Goal: Task Accomplishment & Management: Complete application form

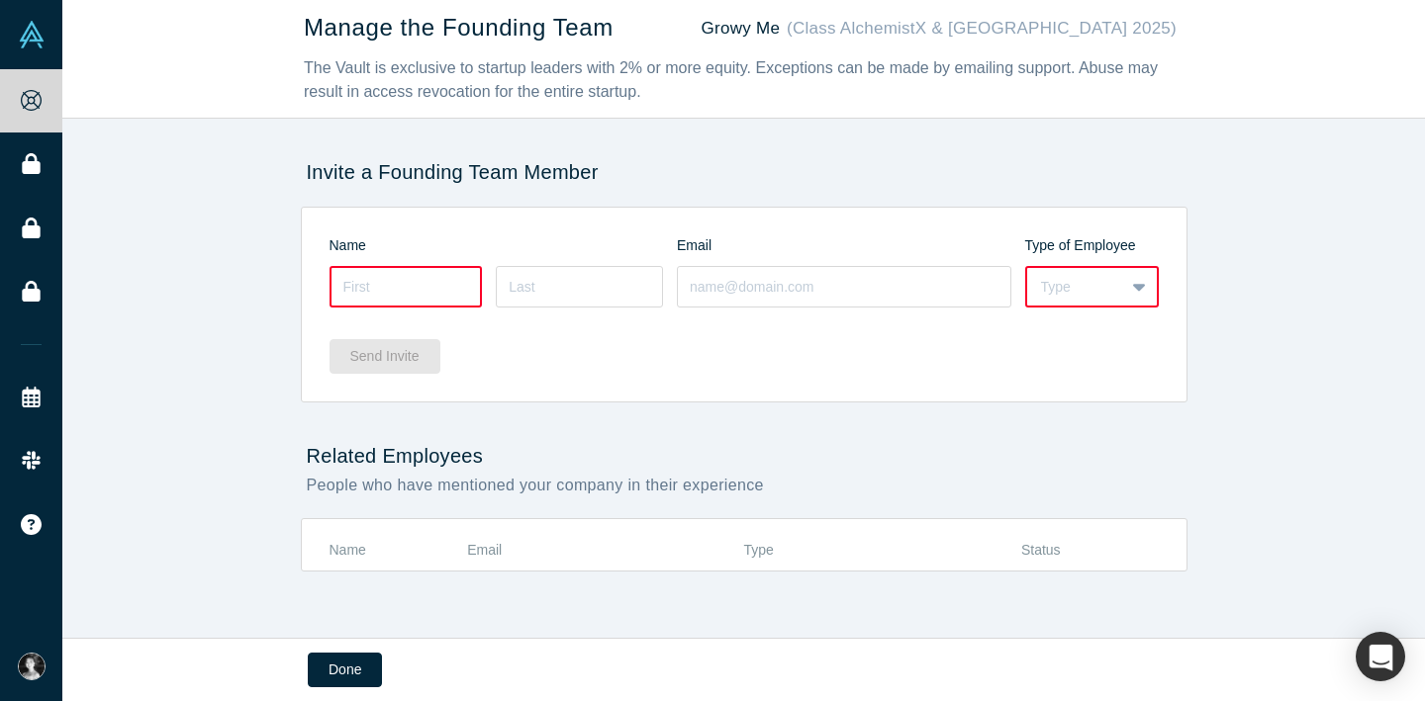
click at [1106, 282] on div "Type" at bounding box center [1075, 287] width 69 height 21
click at [229, 192] on div "Manage the Founding Team Growy Me (Class AlchemistX & [GEOGRAPHIC_DATA] 2025) T…" at bounding box center [743, 319] width 1362 height 638
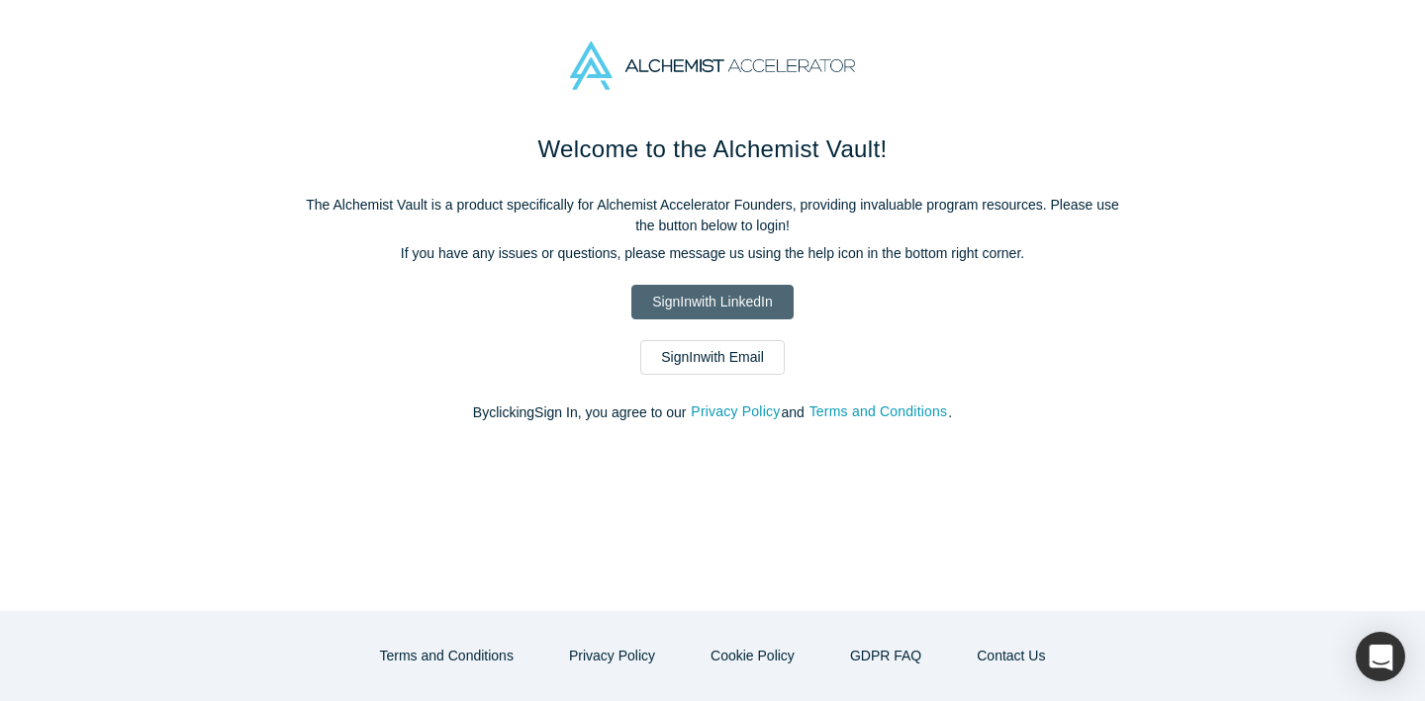
click at [772, 299] on link "Sign In with LinkedIn" at bounding box center [711, 302] width 161 height 35
click at [737, 360] on link "Sign In with Email" at bounding box center [712, 357] width 144 height 35
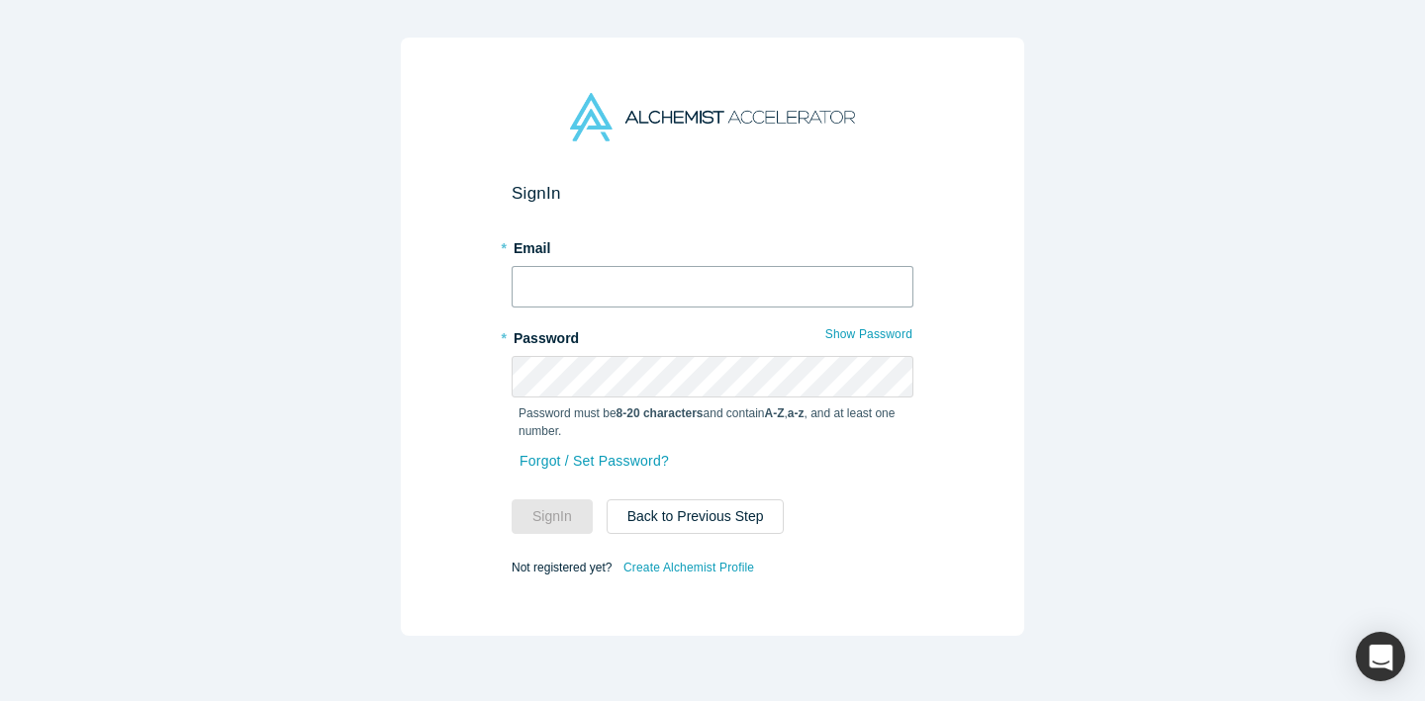
click at [621, 279] on input "text" at bounding box center [712, 287] width 402 height 42
type input "[EMAIL_ADDRESS][DOMAIN_NAME]"
click at [511, 500] on button "Sign In" at bounding box center [551, 517] width 81 height 35
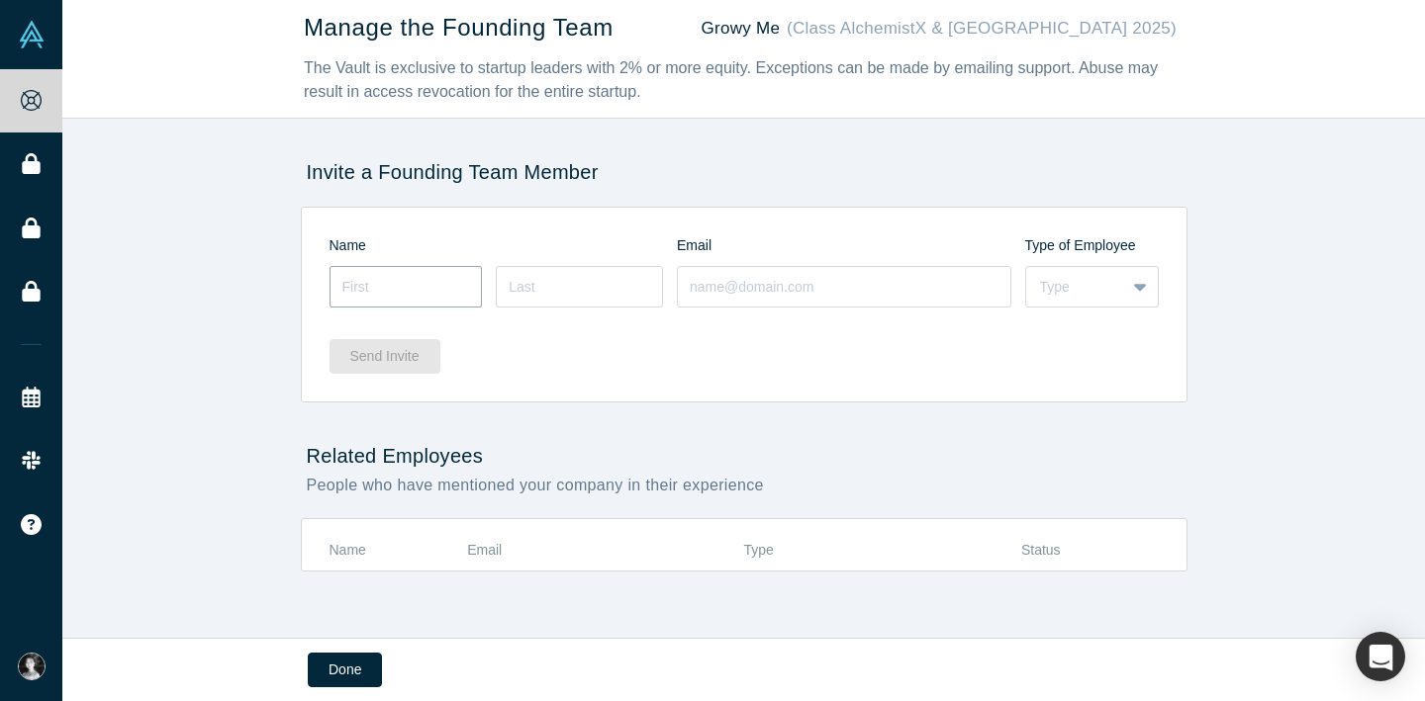
click at [384, 283] on input at bounding box center [405, 287] width 153 height 42
type input "[PERSON_NAME]"
type input "Rustam"
click at [584, 281] on input at bounding box center [579, 287] width 167 height 42
type input "Babadjanov"
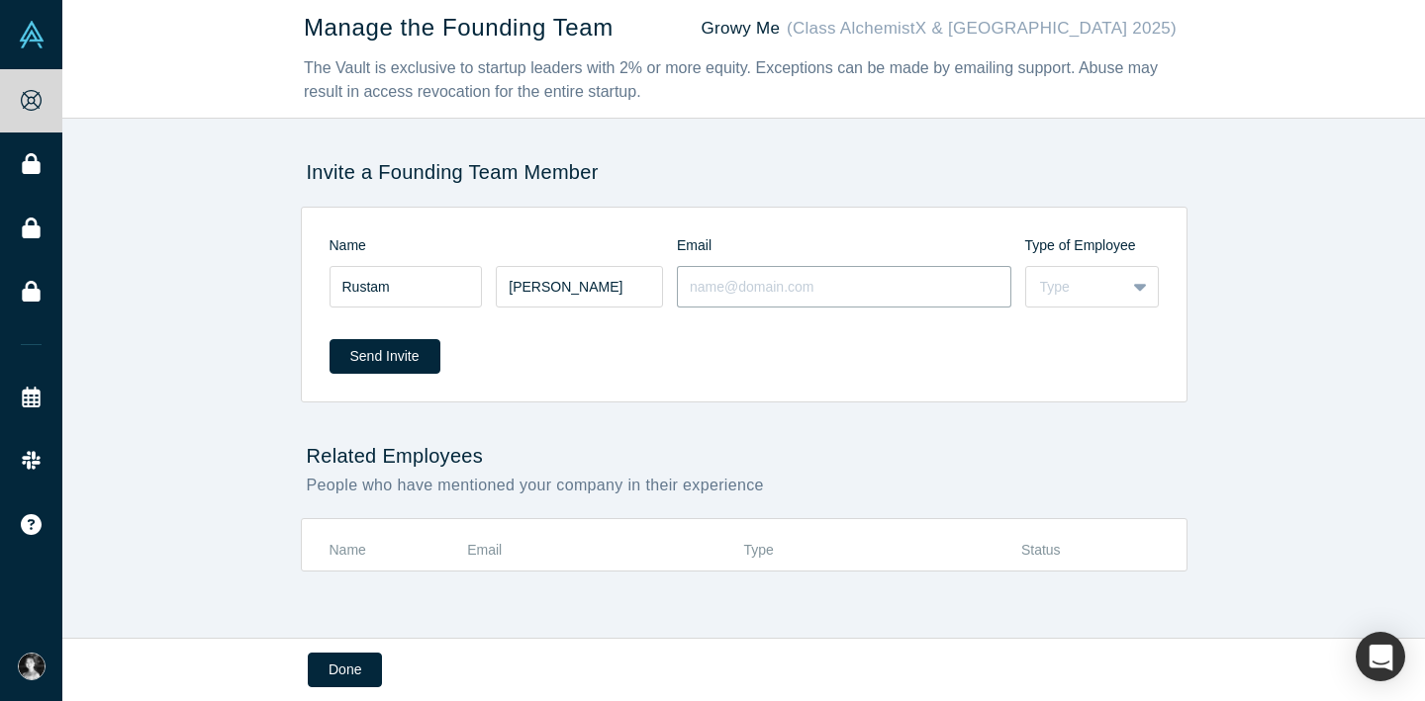
click at [749, 289] on input at bounding box center [844, 287] width 334 height 42
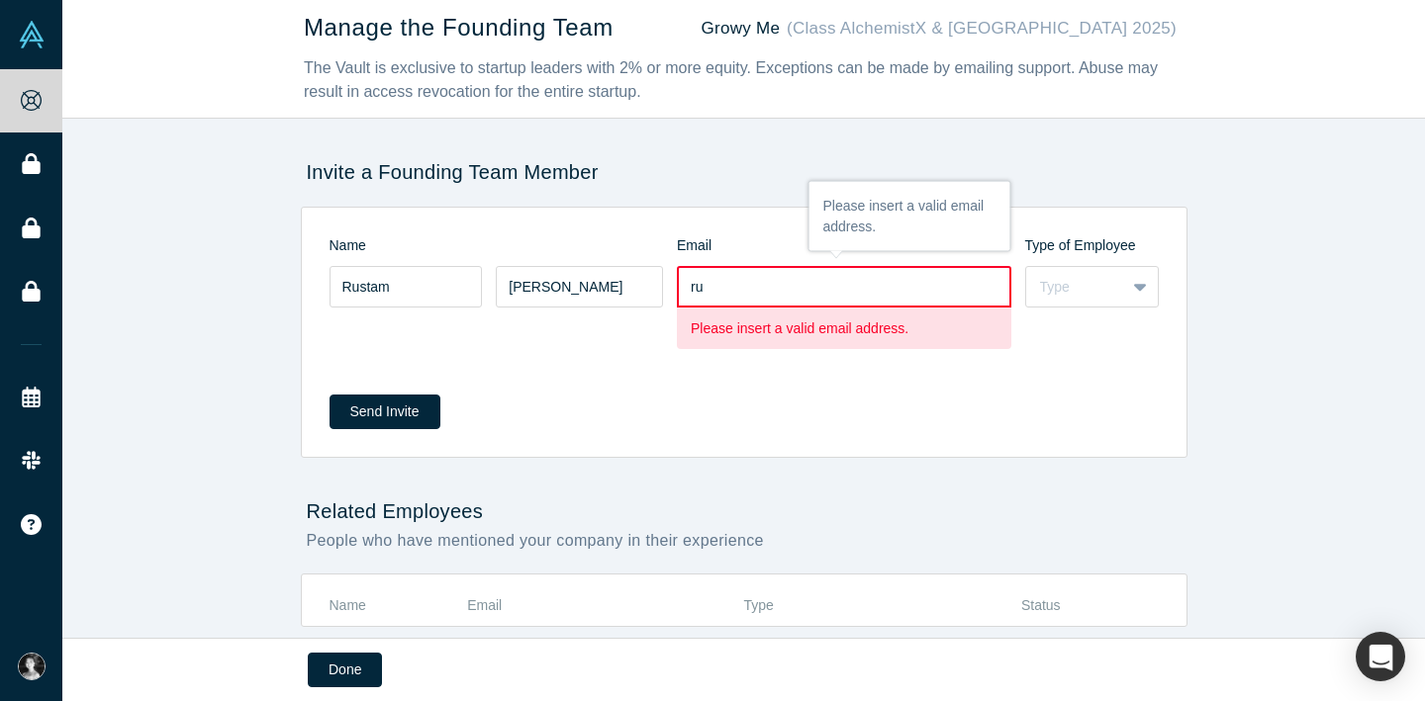
type input "rubabadjanov@gmail.com"
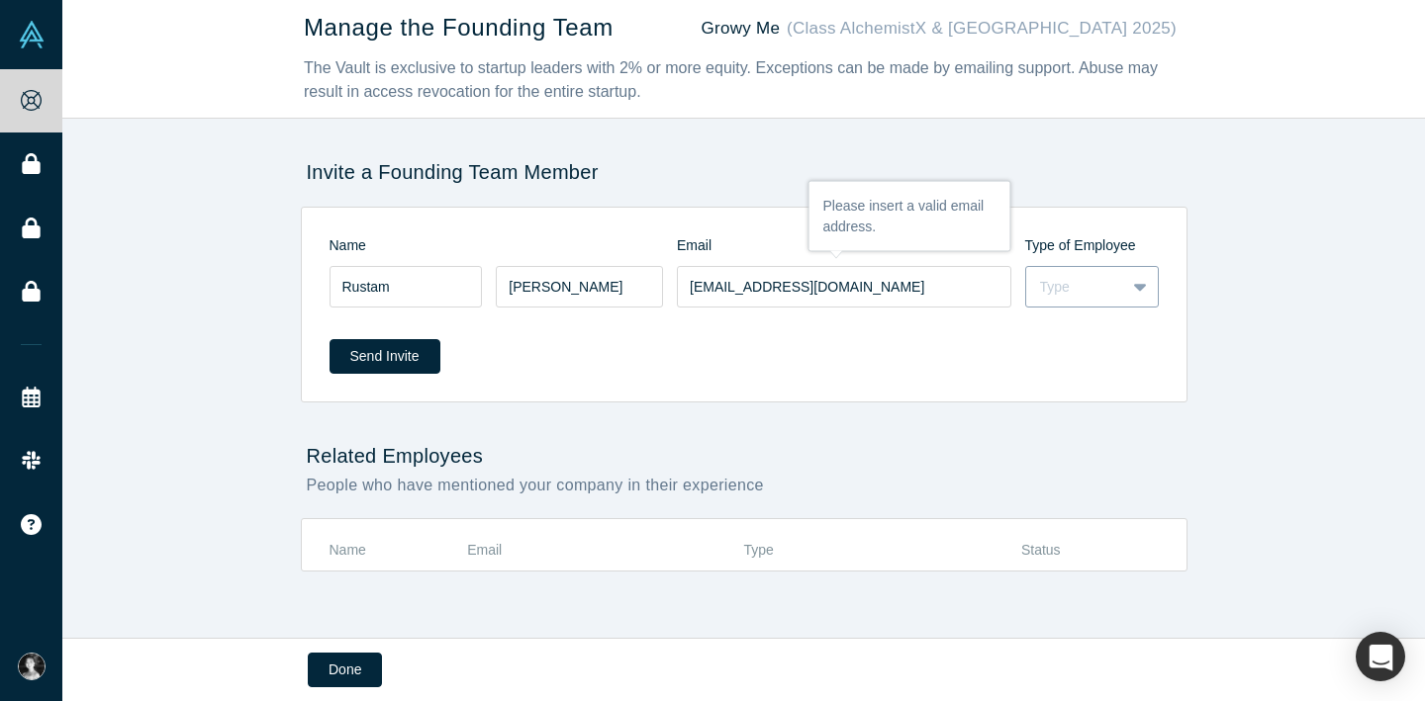
click at [1092, 280] on div "Type" at bounding box center [1075, 287] width 71 height 21
click at [1086, 381] on div "Founder" at bounding box center [1092, 373] width 134 height 37
click at [909, 413] on div "Manage the Founding Team Growy Me (Class AlchemistX & Central Asia 2025) The Va…" at bounding box center [743, 319] width 1362 height 638
click at [407, 356] on button "Send Invite" at bounding box center [384, 356] width 111 height 35
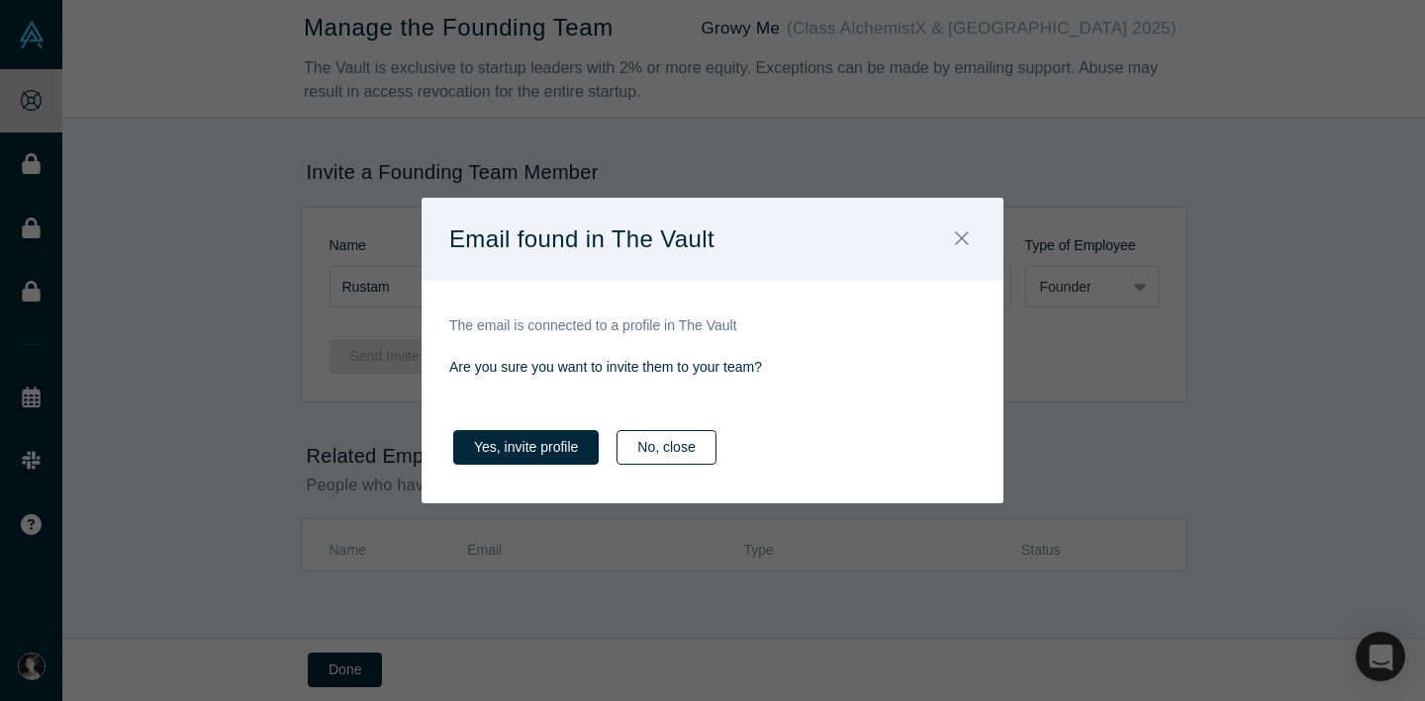
click at [646, 455] on button "No, close" at bounding box center [665, 447] width 99 height 35
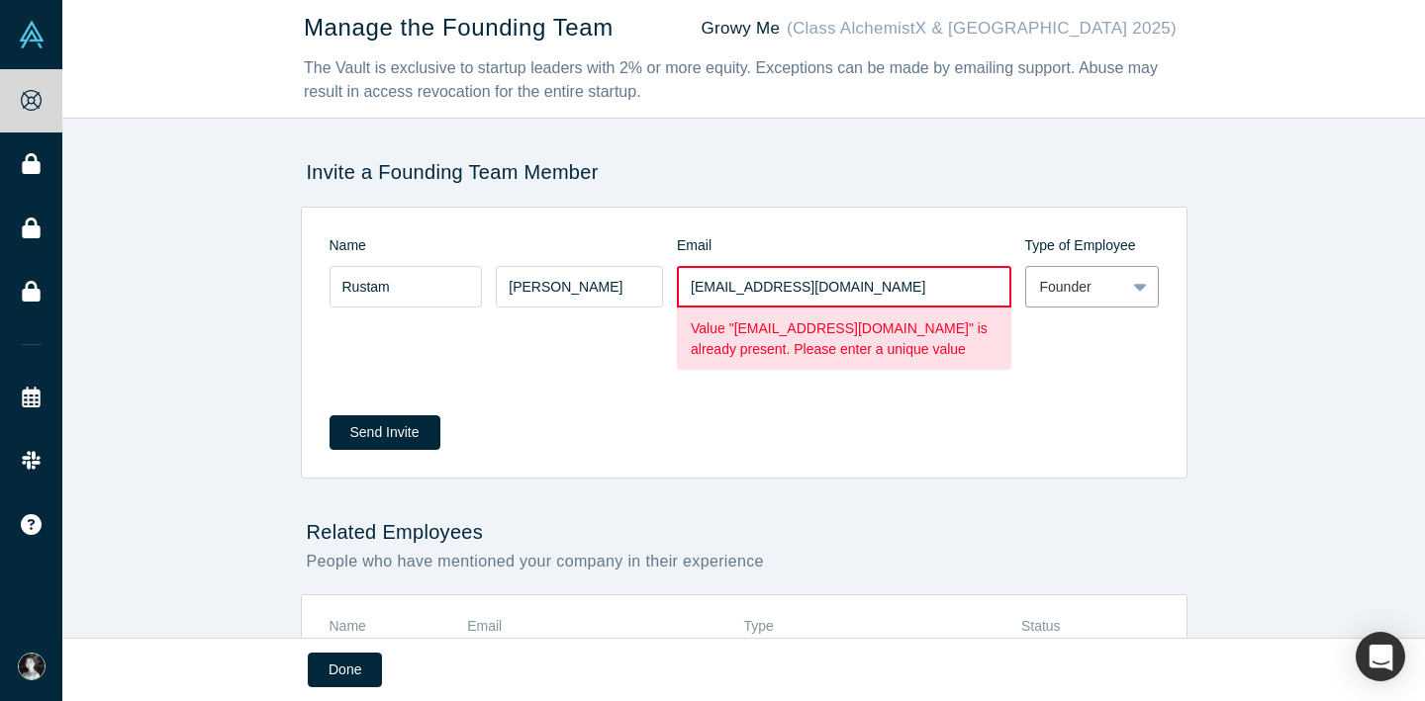
click at [1110, 289] on div "Founder" at bounding box center [1075, 287] width 99 height 25
click at [1055, 353] on div "Employee" at bounding box center [1092, 337] width 134 height 37
click at [1275, 325] on div "Manage the Founding Team Growy Me (Class AlchemistX & Central Asia 2025) The Va…" at bounding box center [743, 319] width 1362 height 638
click at [1089, 294] on div "Employee" at bounding box center [1075, 287] width 71 height 21
click at [1099, 380] on div "Founder" at bounding box center [1092, 373] width 134 height 37
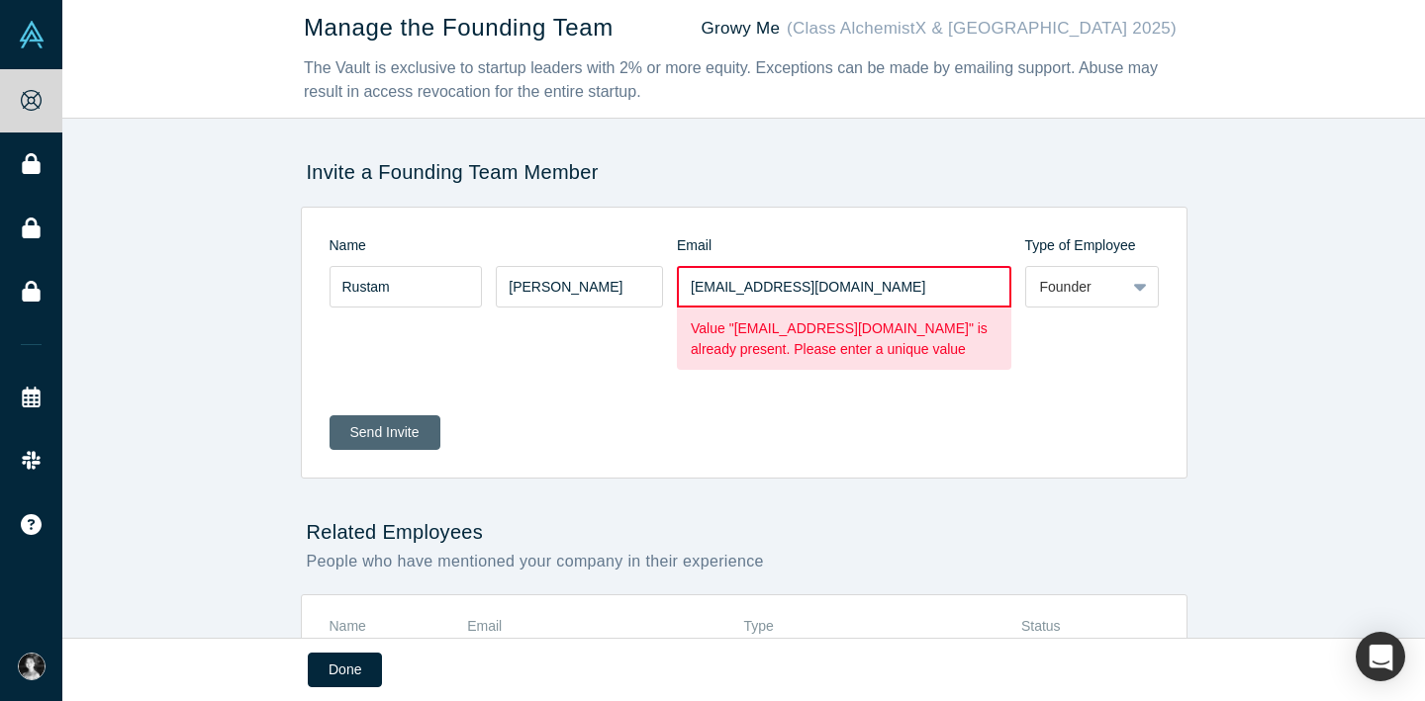
click at [414, 431] on button "Send Invite" at bounding box center [384, 432] width 111 height 35
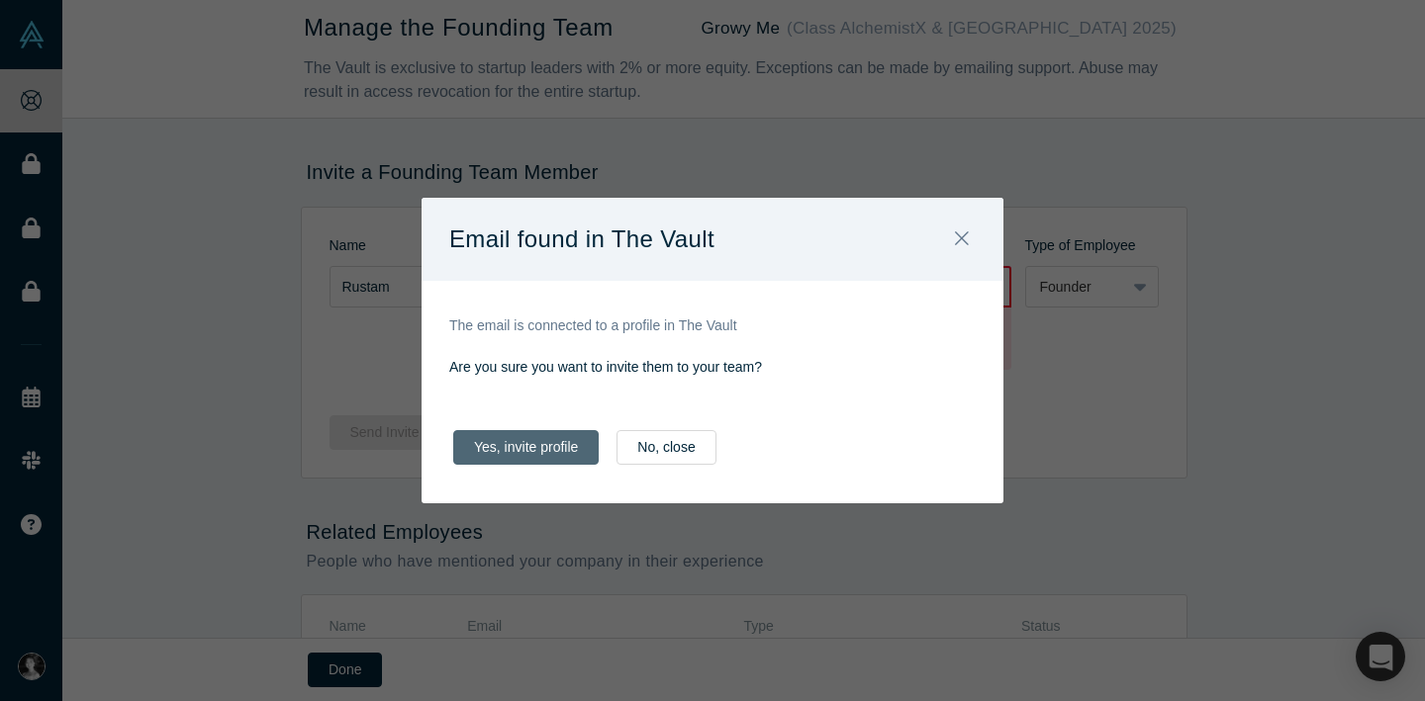
click at [501, 445] on button "Yes, invite profile" at bounding box center [525, 447] width 145 height 35
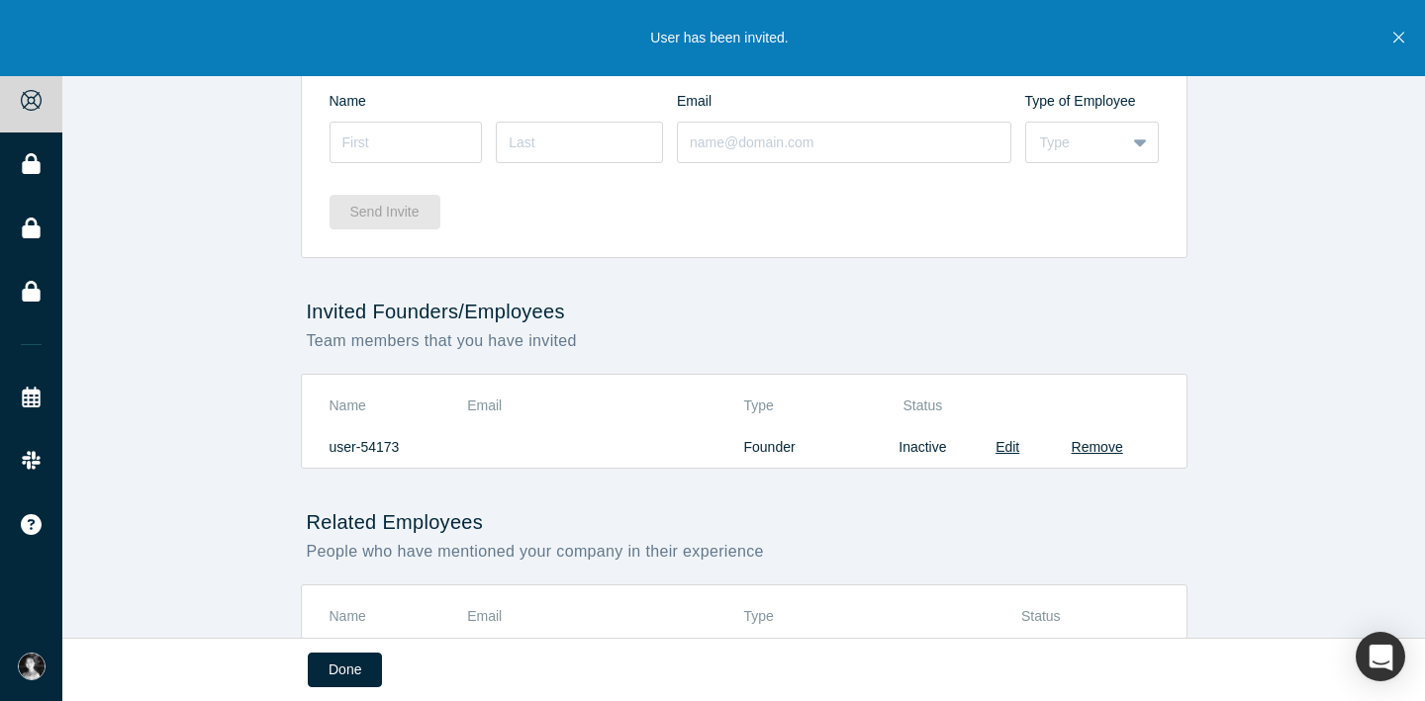
scroll to position [225, 0]
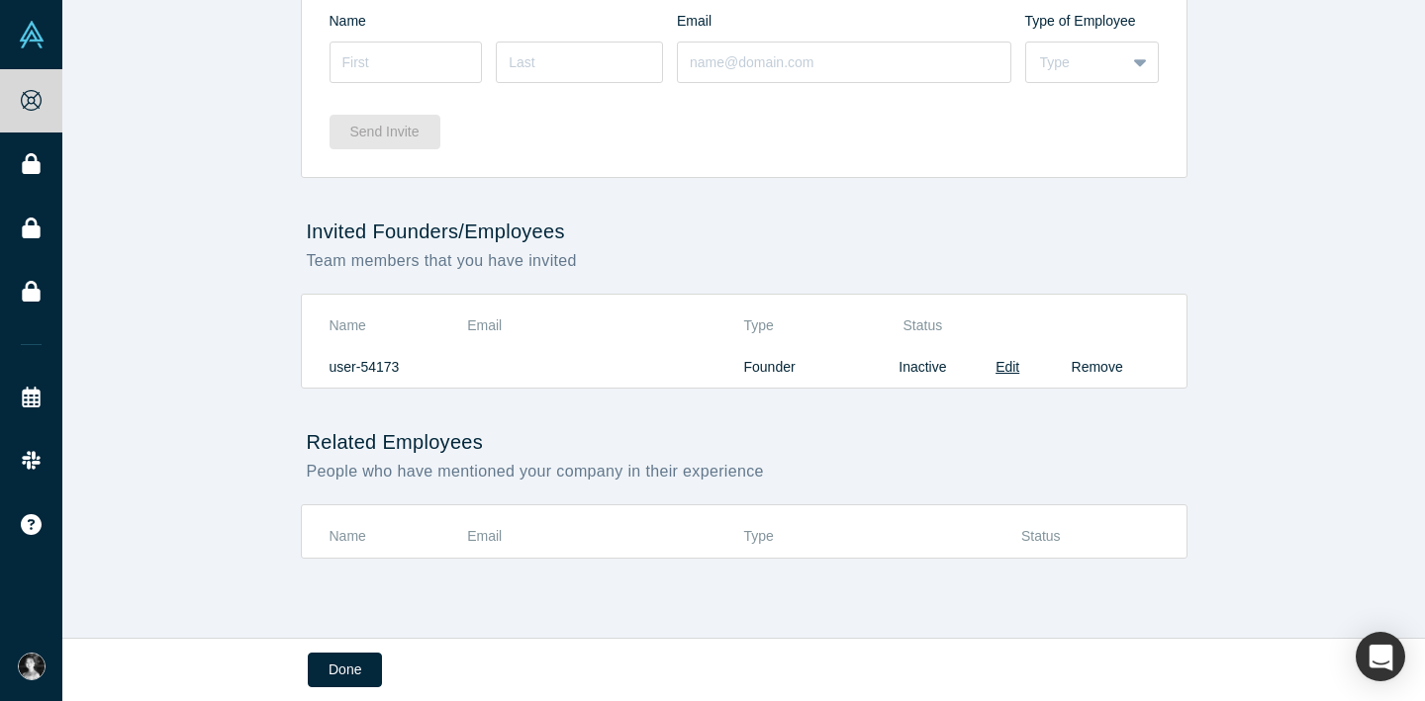
click at [1104, 364] on button "Remove" at bounding box center [1096, 367] width 51 height 21
click at [1104, 371] on button "Remove" at bounding box center [1096, 367] width 51 height 21
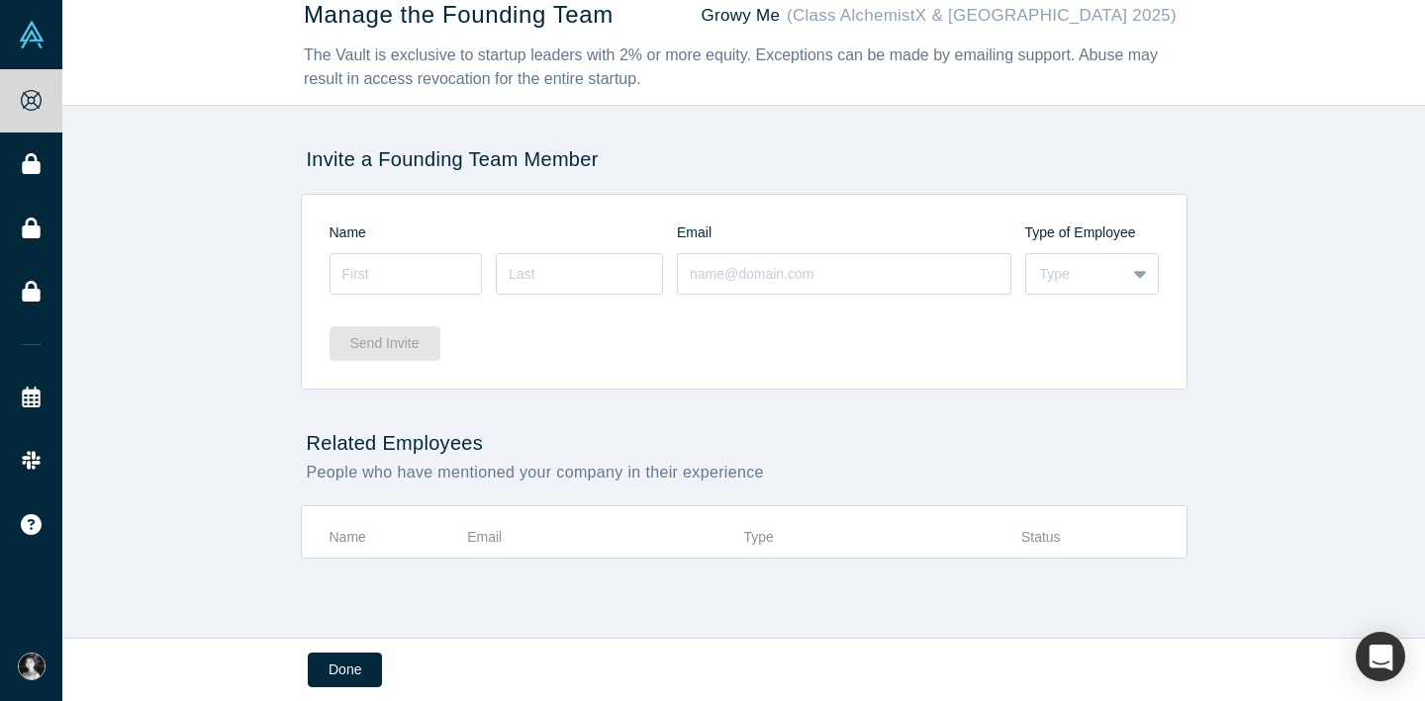
scroll to position [0, 0]
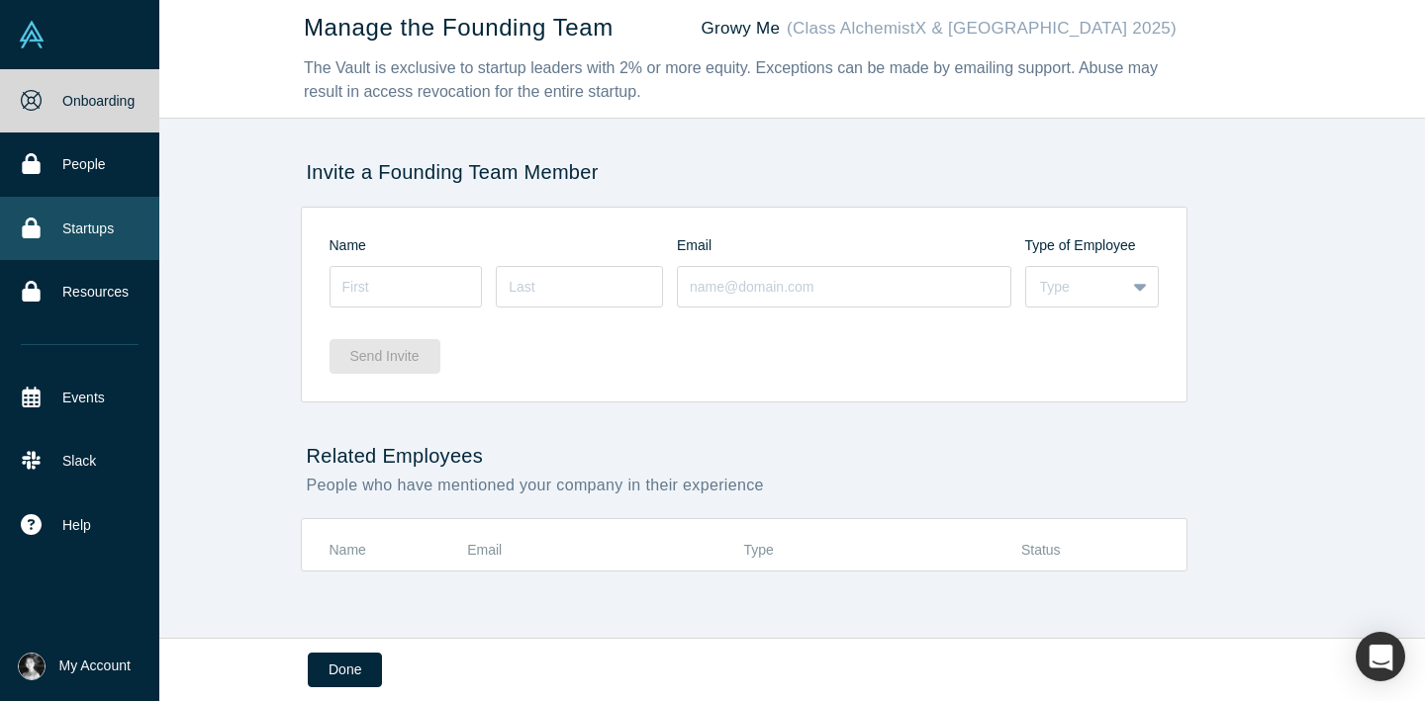
click at [80, 231] on link "Startups" at bounding box center [79, 228] width 159 height 63
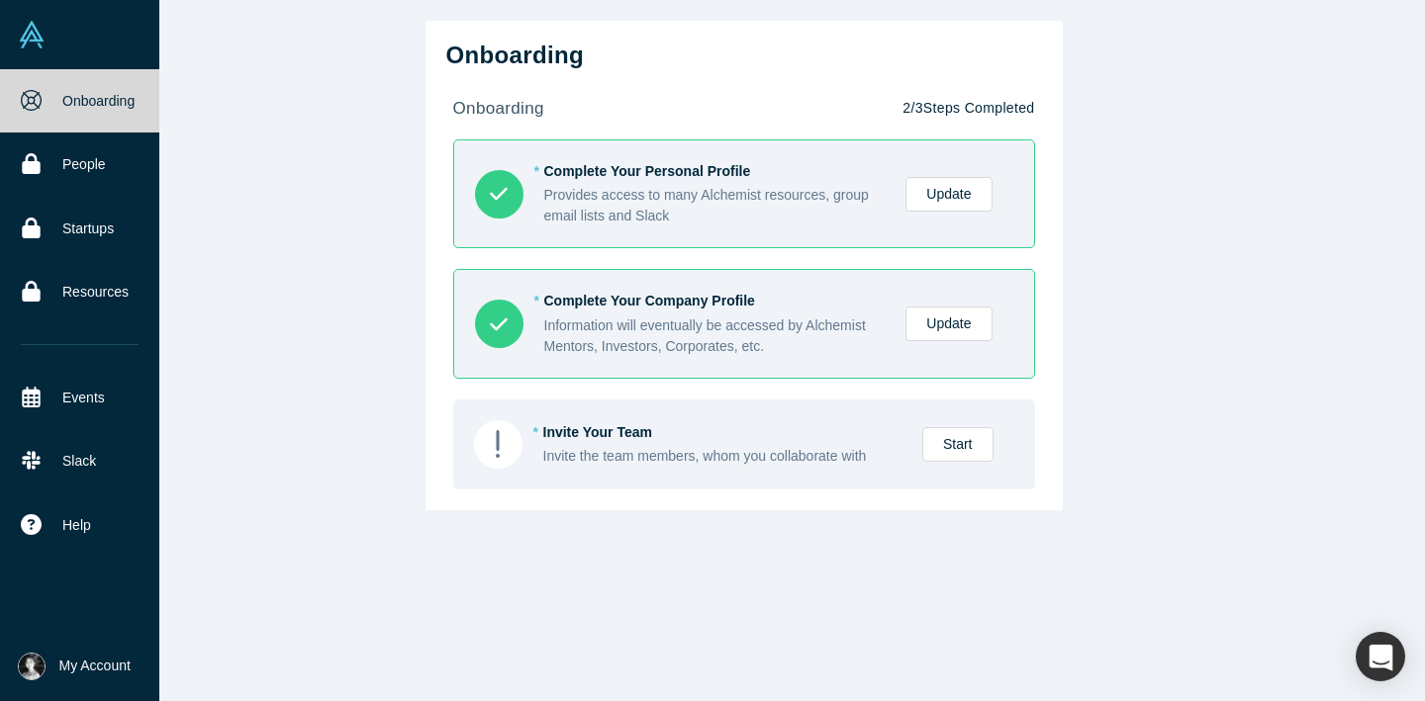
click at [81, 668] on span "My Account" at bounding box center [94, 666] width 71 height 21
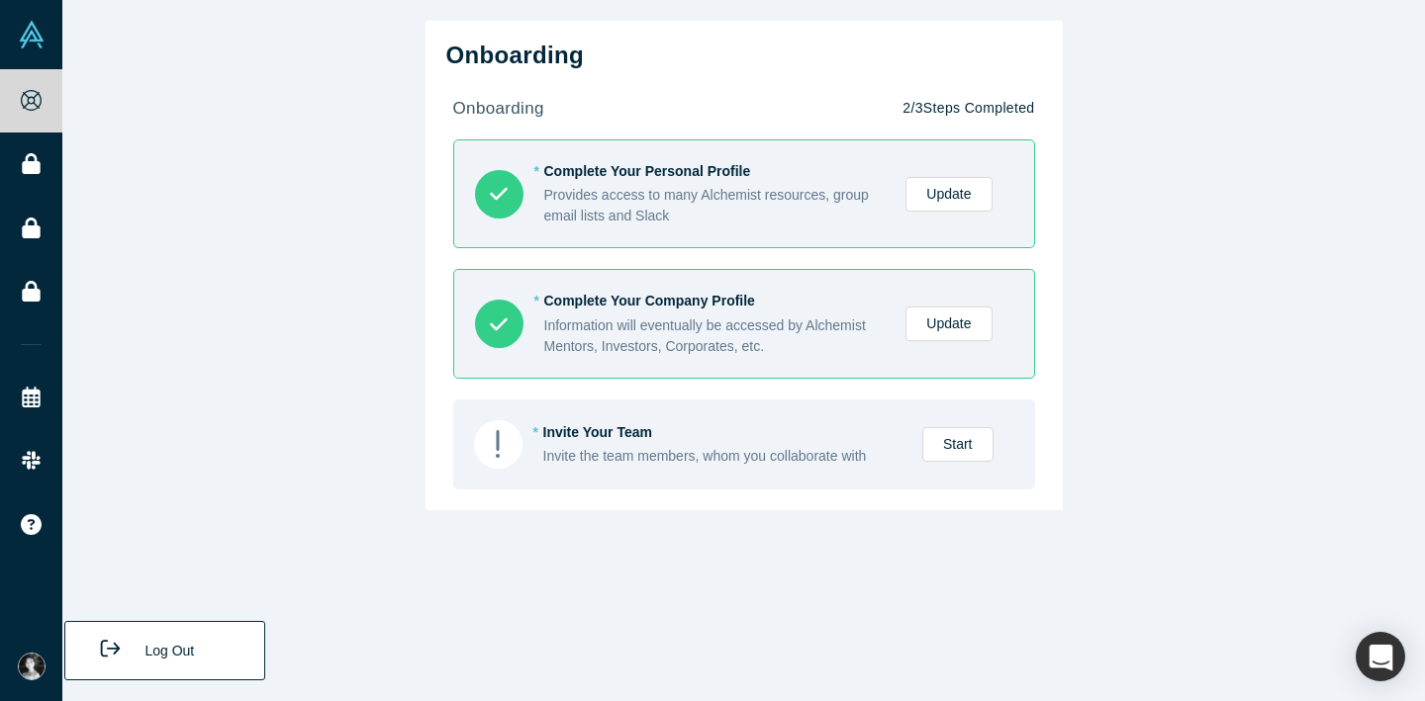
click at [168, 517] on div "Onboarding onboarding 2 / 3 Steps Completed * Complete Your Personal Profile Pr…" at bounding box center [743, 350] width 1362 height 701
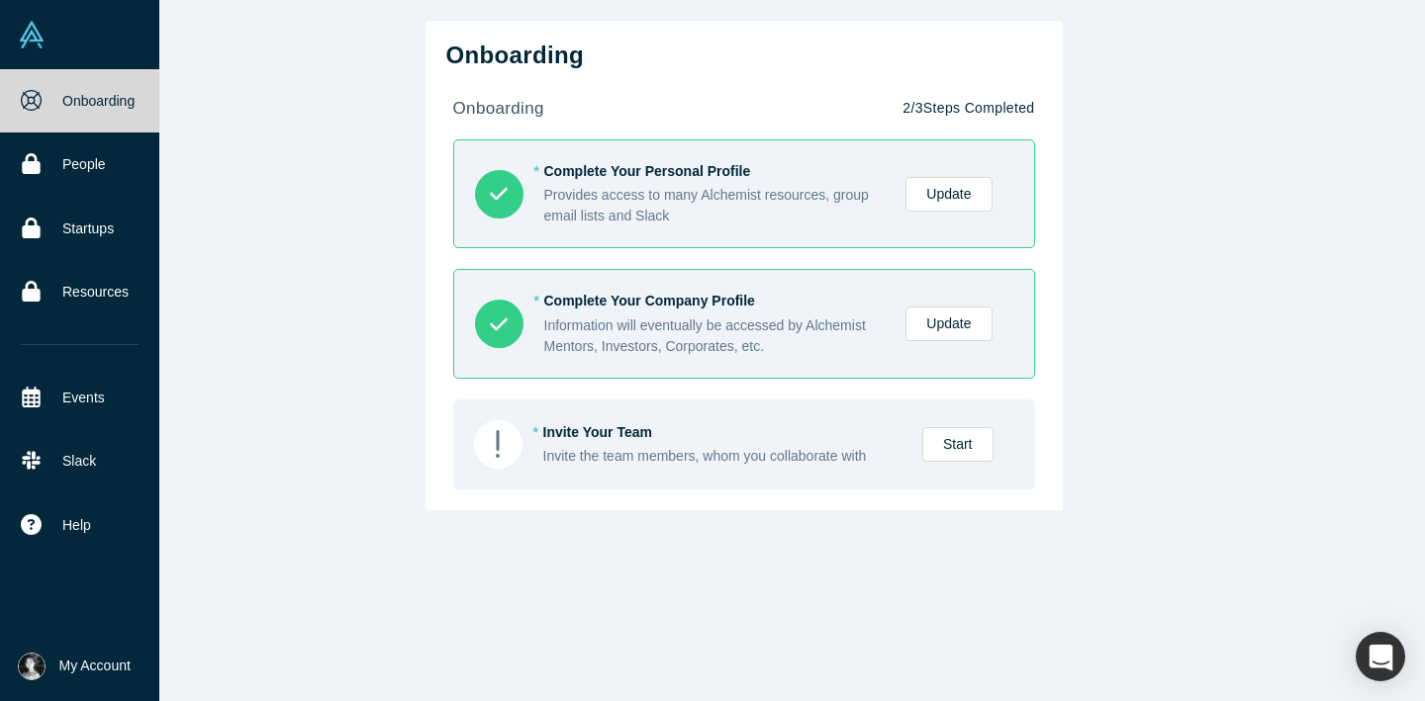
click at [24, 671] on img at bounding box center [32, 667] width 28 height 28
click at [19, 666] on img at bounding box center [32, 667] width 28 height 28
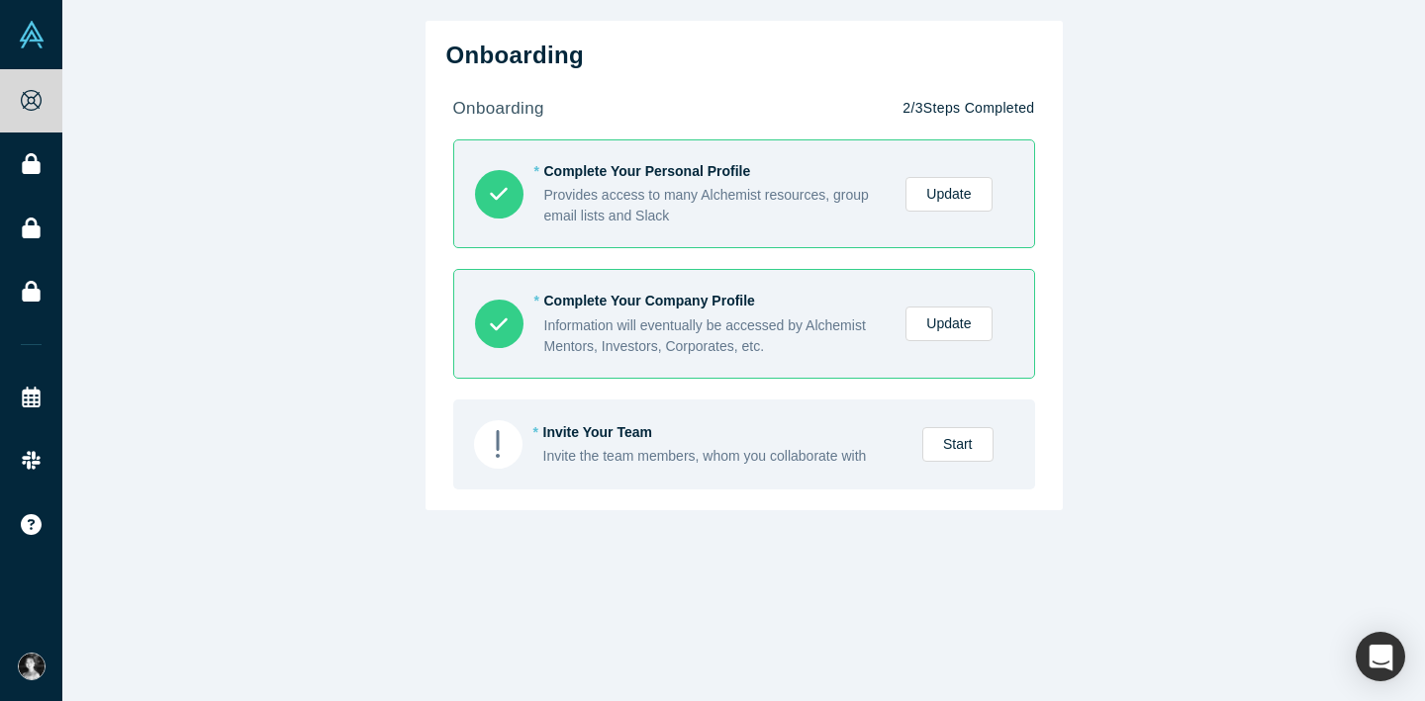
click at [334, 256] on div "Onboarding onboarding 2 / 3 Steps Completed * Complete Your Personal Profile Pr…" at bounding box center [743, 350] width 1362 height 701
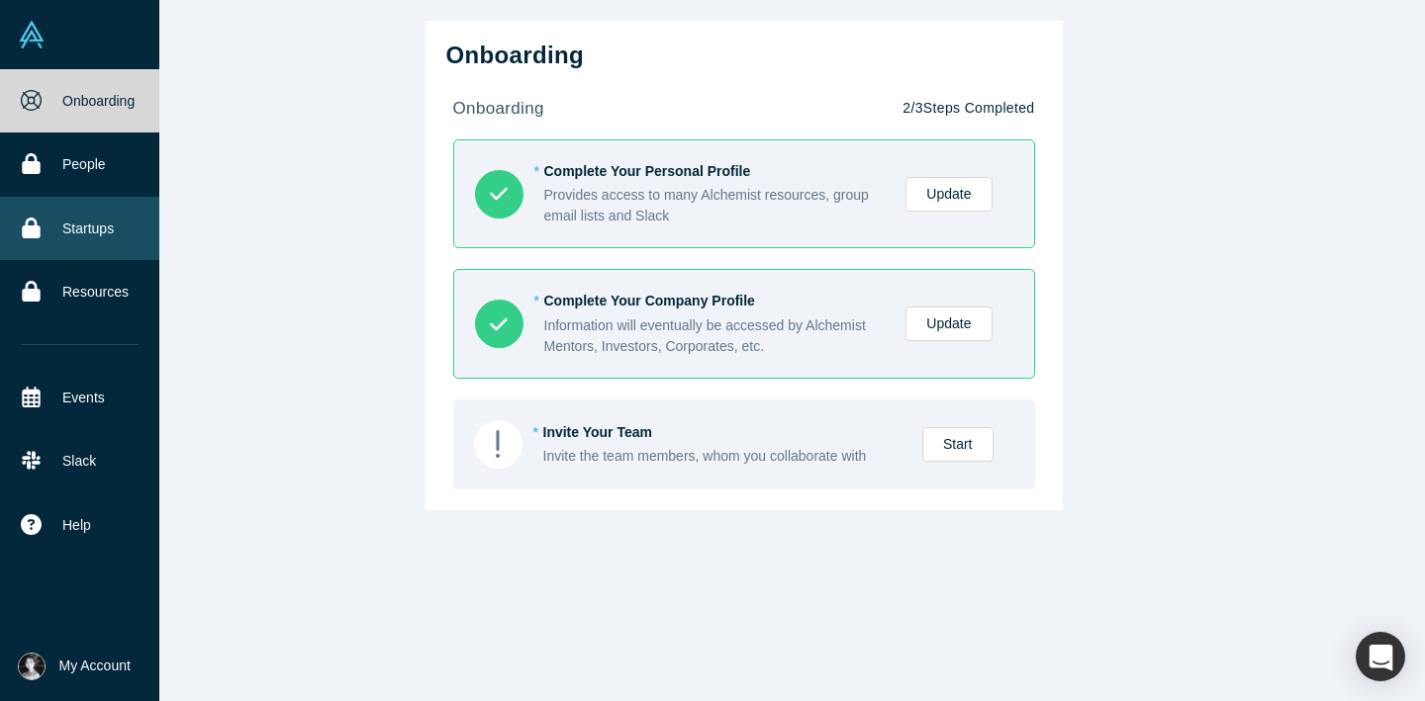
click at [86, 239] on link "Startups" at bounding box center [79, 228] width 159 height 63
click at [35, 224] on icon at bounding box center [31, 228] width 18 height 21
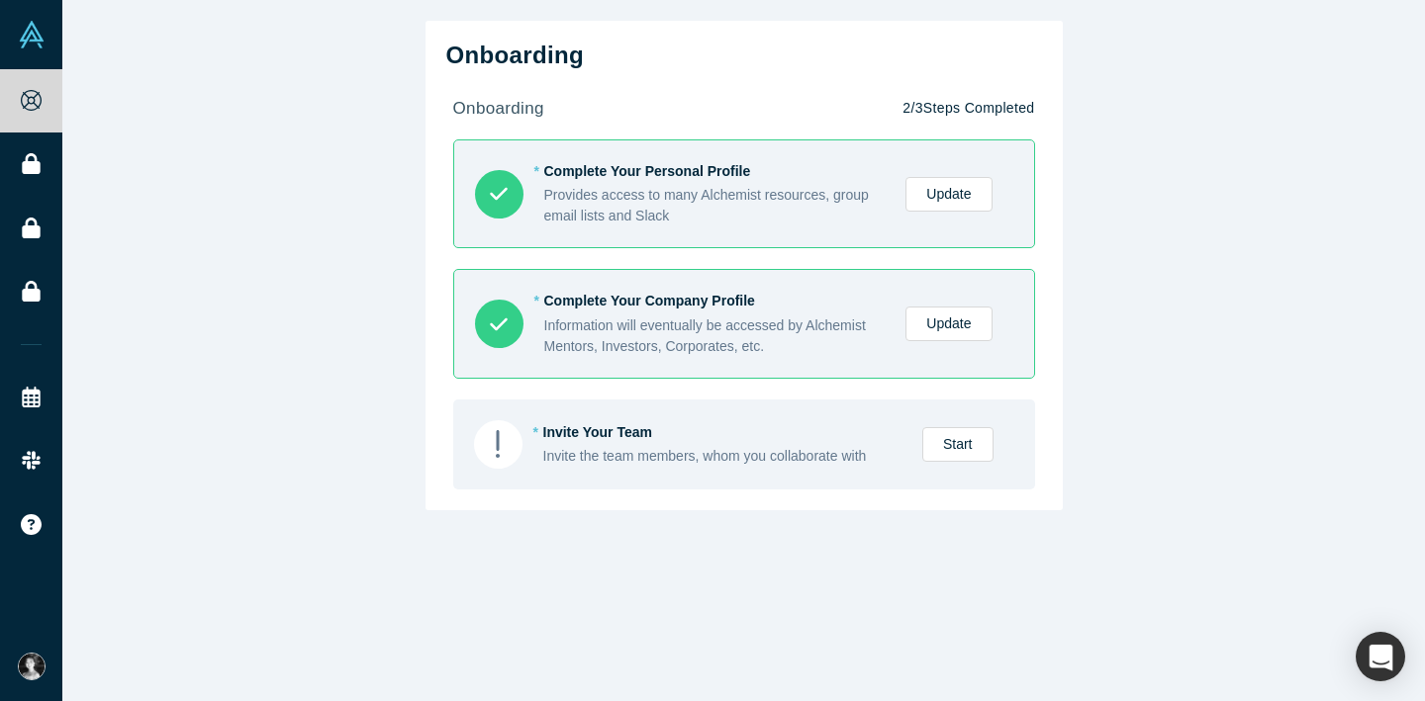
click at [35, 224] on icon at bounding box center [31, 228] width 18 height 21
click at [281, 285] on div "Onboarding onboarding 2 / 3 Steps Completed * Complete Your Personal Profile Pr…" at bounding box center [743, 350] width 1362 height 701
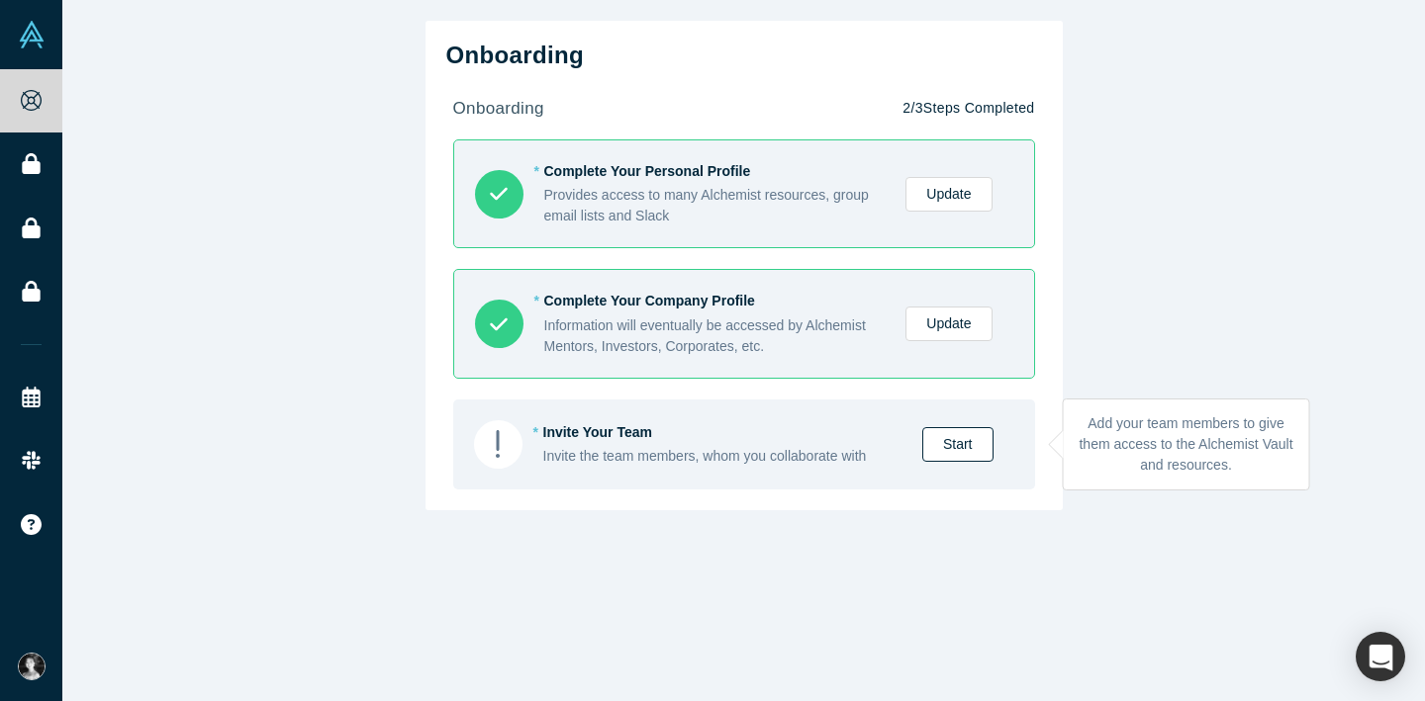
click at [974, 443] on link "Start" at bounding box center [957, 444] width 71 height 35
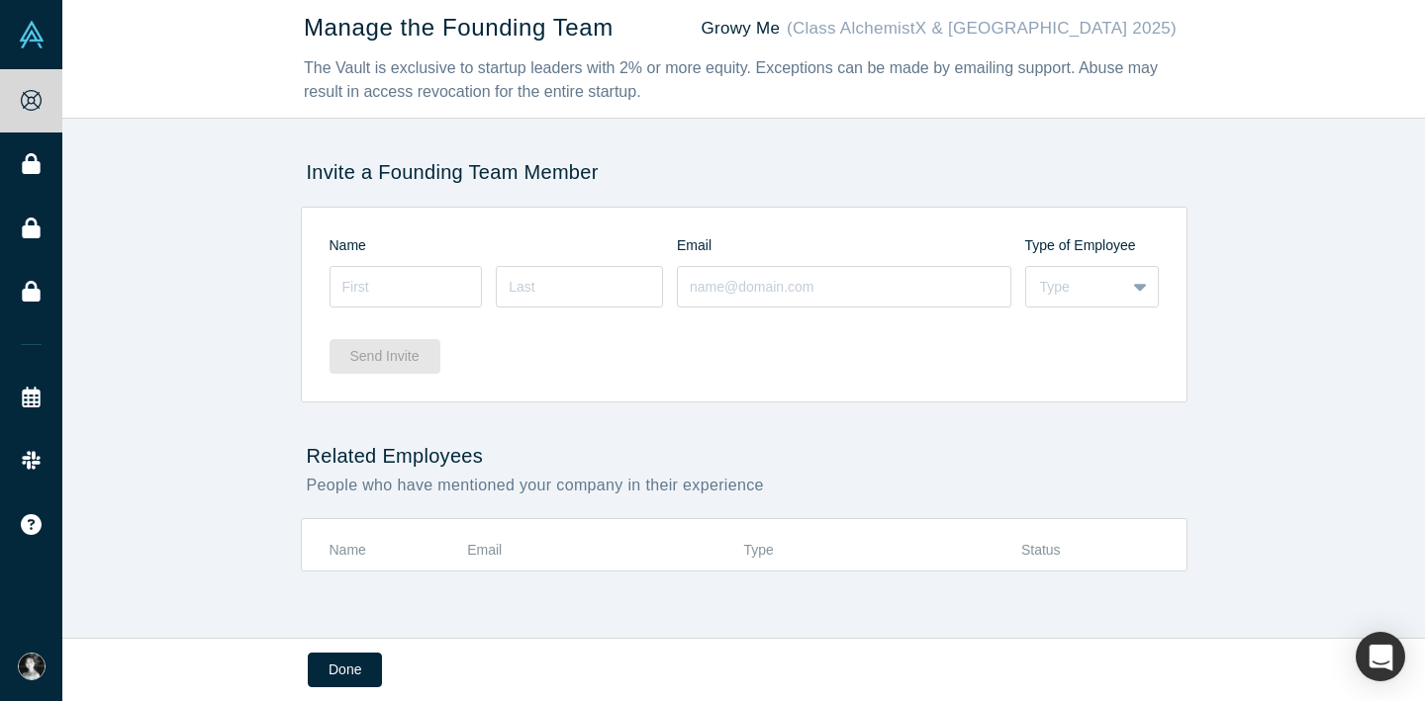
scroll to position [13, 0]
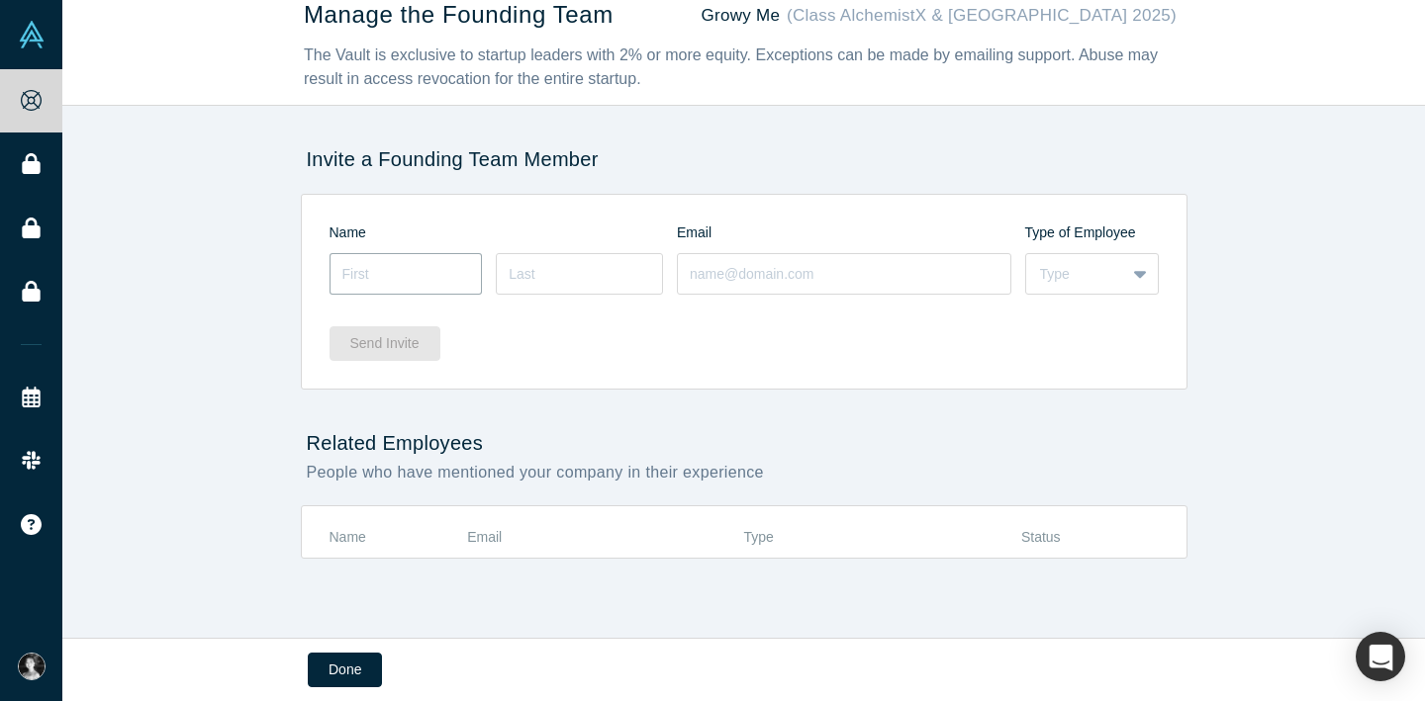
click at [401, 276] on input at bounding box center [405, 274] width 153 height 42
type input "Rustam"
type input "Babadjanov"
click at [761, 262] on input at bounding box center [844, 274] width 334 height 42
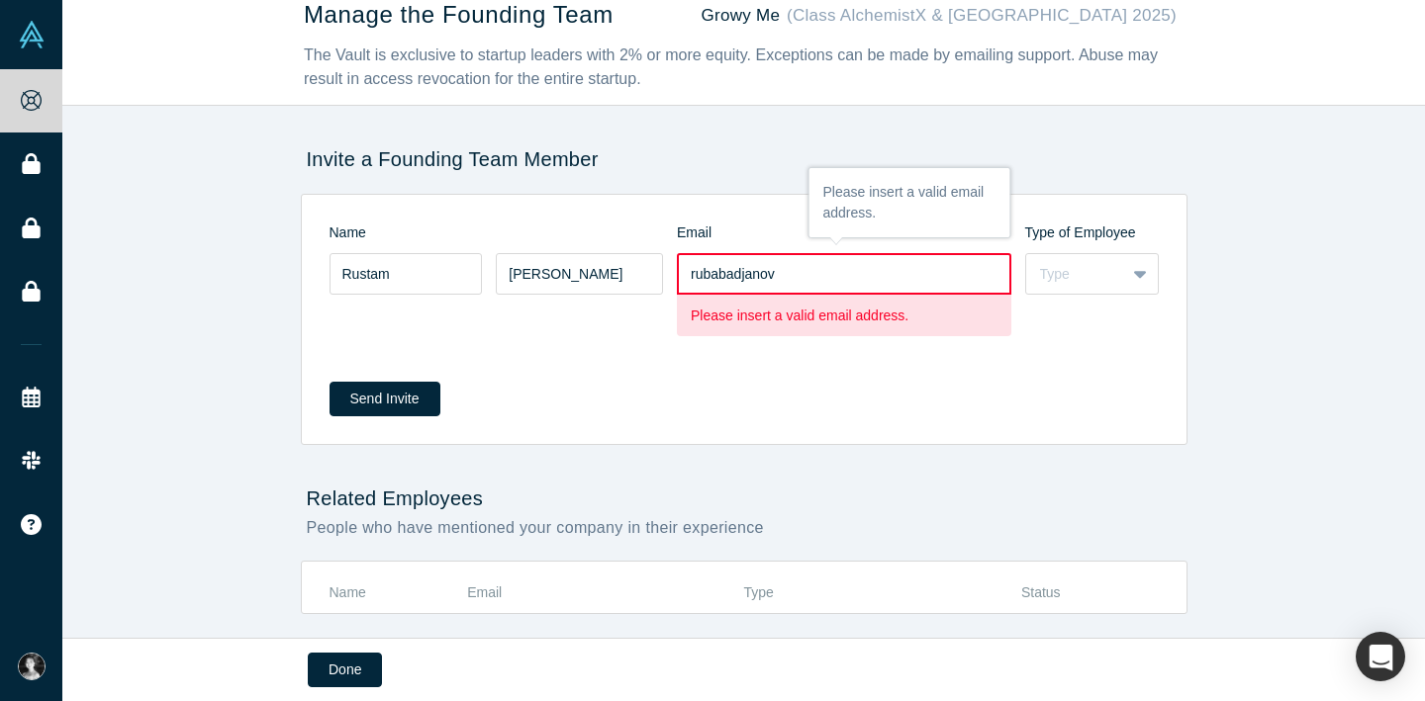
type input "rubabadjanov@gmail.com"
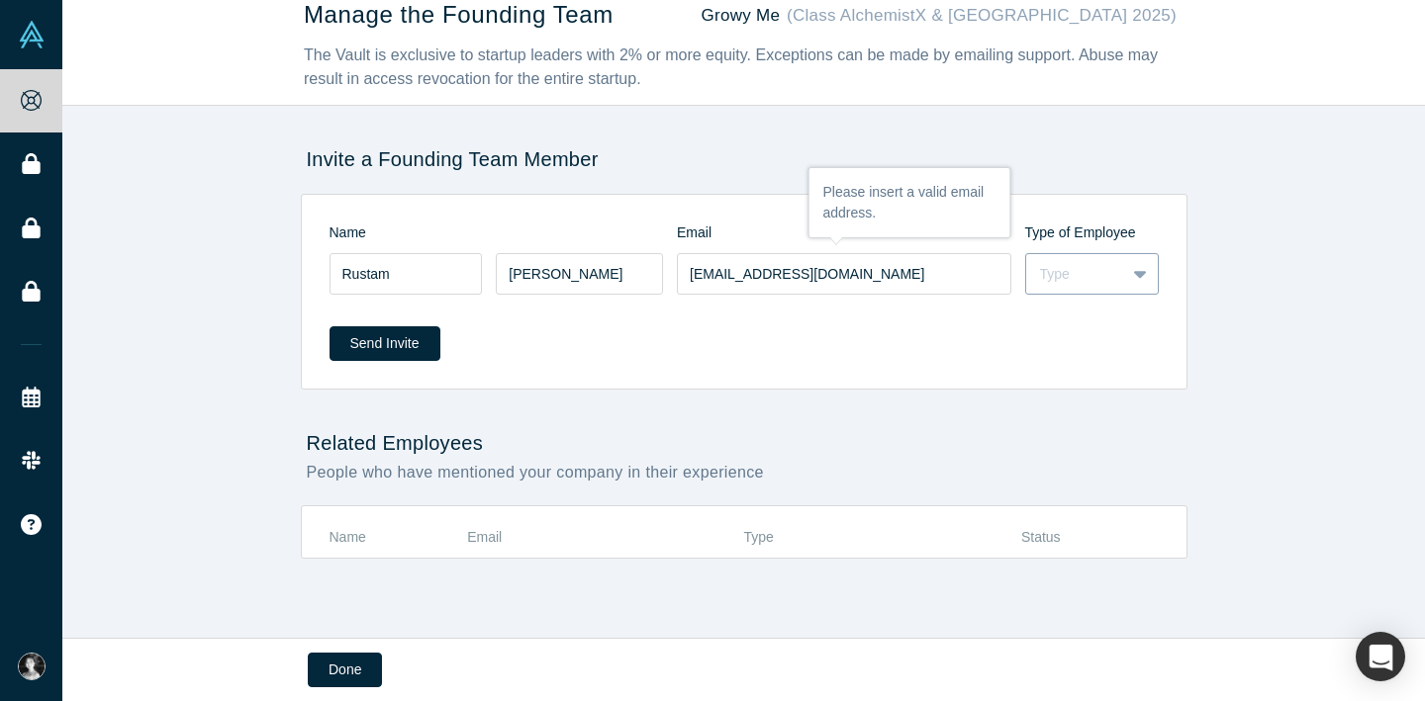
click at [1063, 274] on div "Type" at bounding box center [1075, 274] width 71 height 21
click at [1075, 362] on div "Founder" at bounding box center [1092, 360] width 134 height 37
click at [381, 339] on button "Send Invite" at bounding box center [384, 343] width 111 height 35
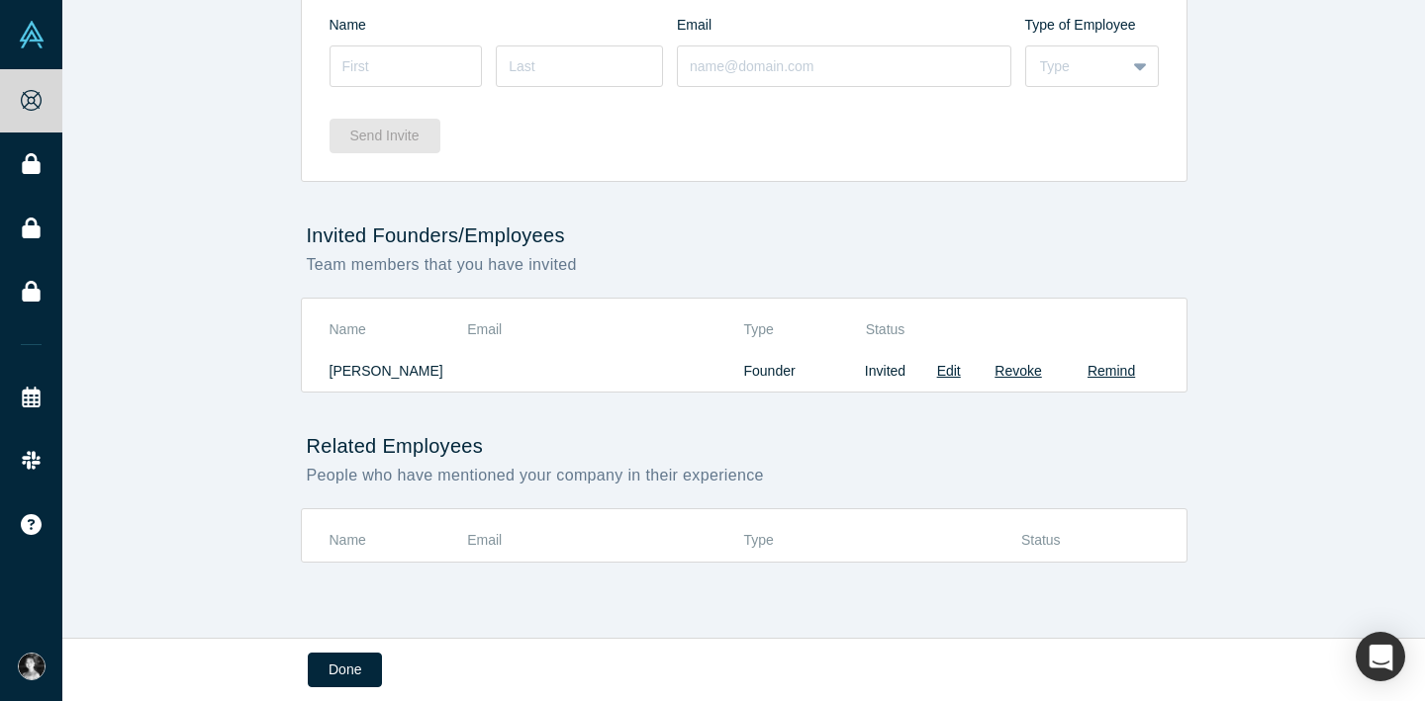
scroll to position [0, 0]
